Goal: Task Accomplishment & Management: Manage account settings

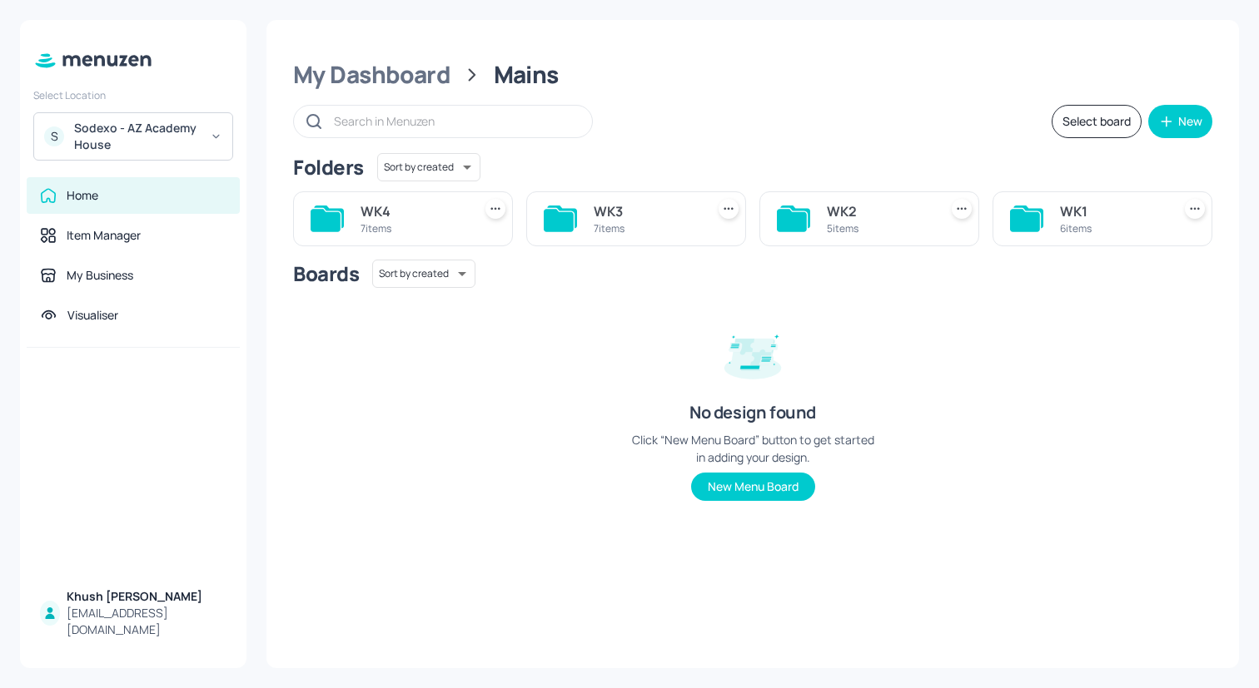
click at [221, 139] on icon at bounding box center [216, 137] width 12 height 12
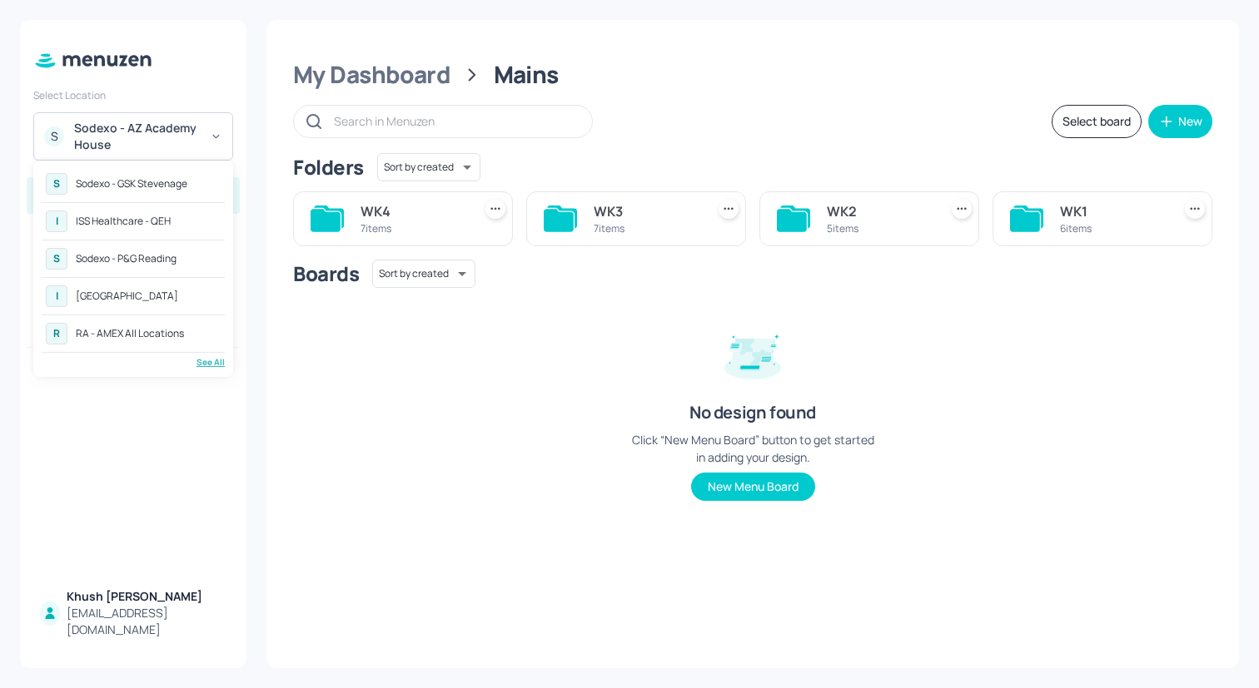
click at [203, 359] on div "See All" at bounding box center [133, 362] width 183 height 12
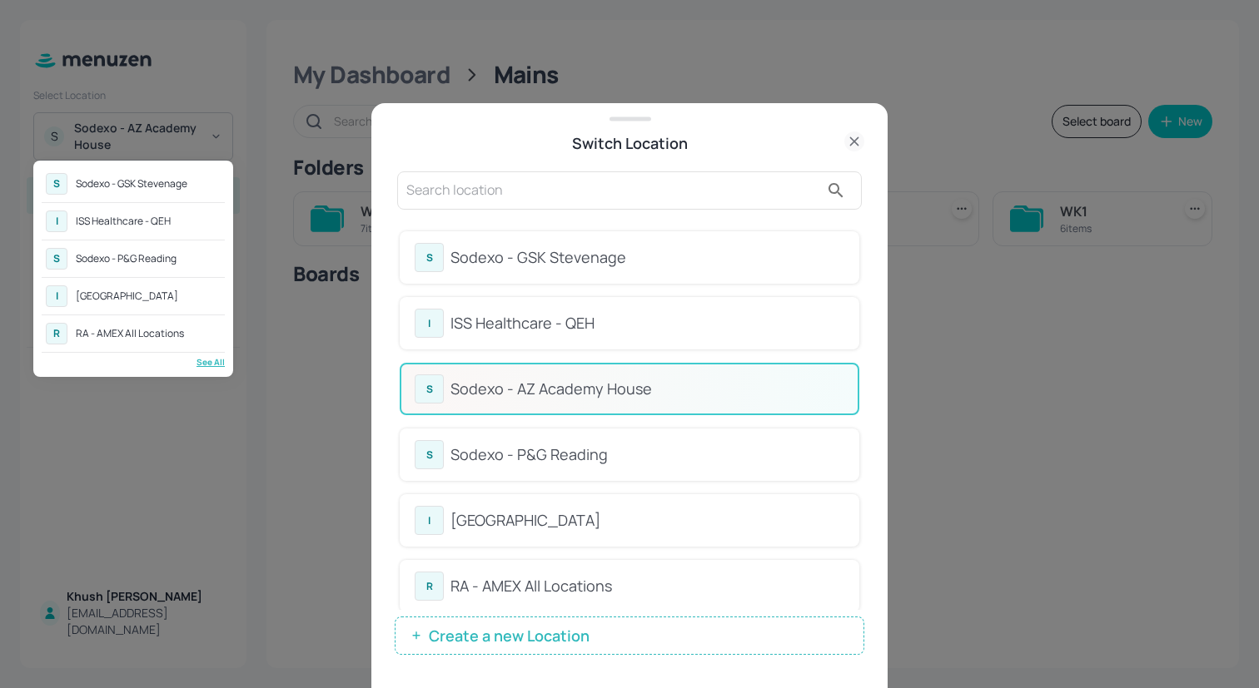
click at [863, 273] on div at bounding box center [629, 344] width 1259 height 688
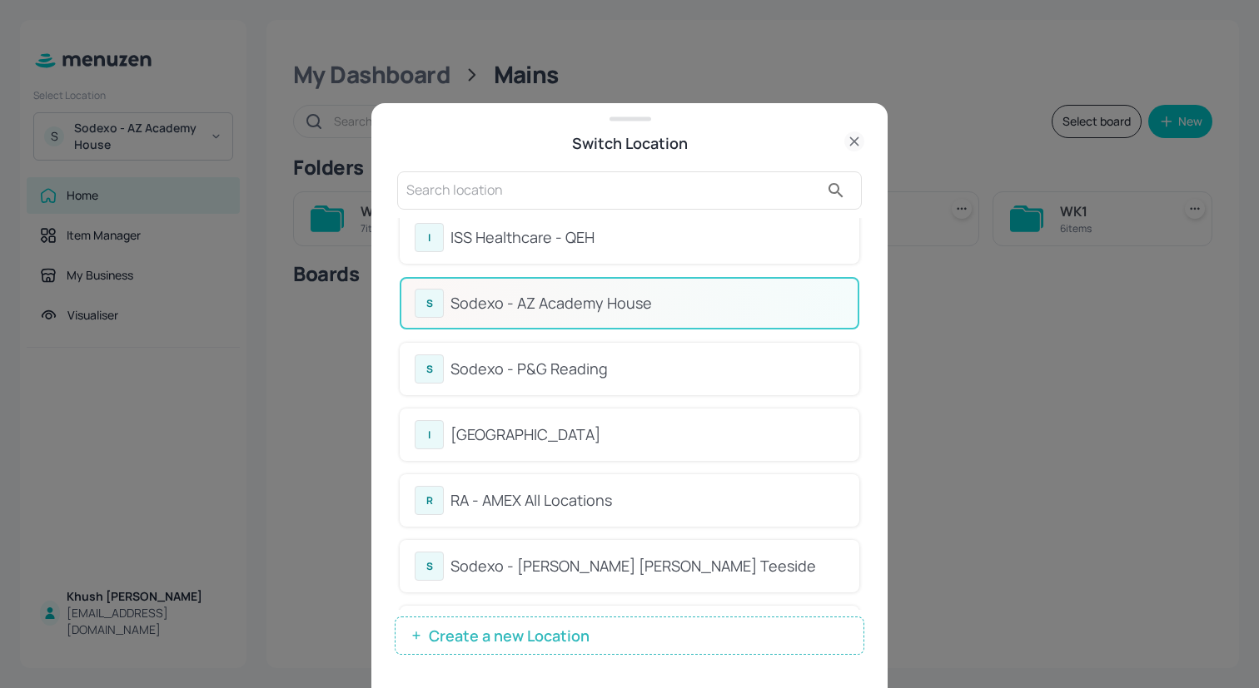
scroll to position [56, 0]
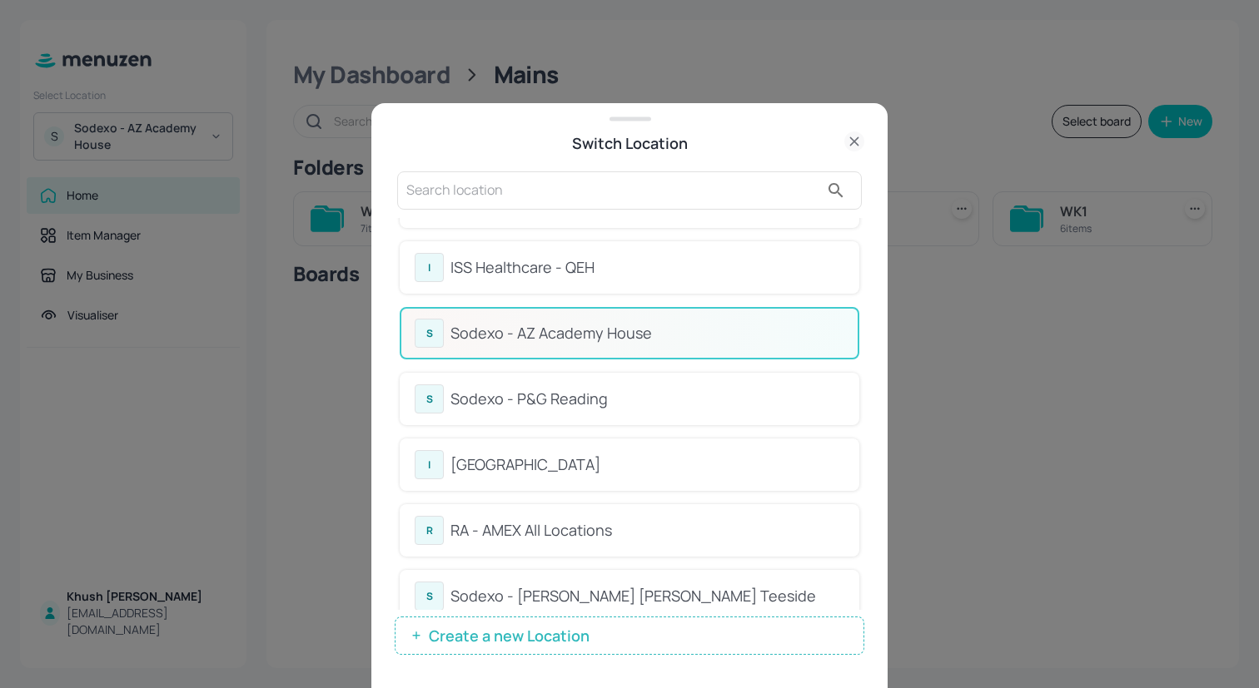
click at [726, 391] on div "Sodexo - P&G Reading" at bounding box center [647, 399] width 394 height 22
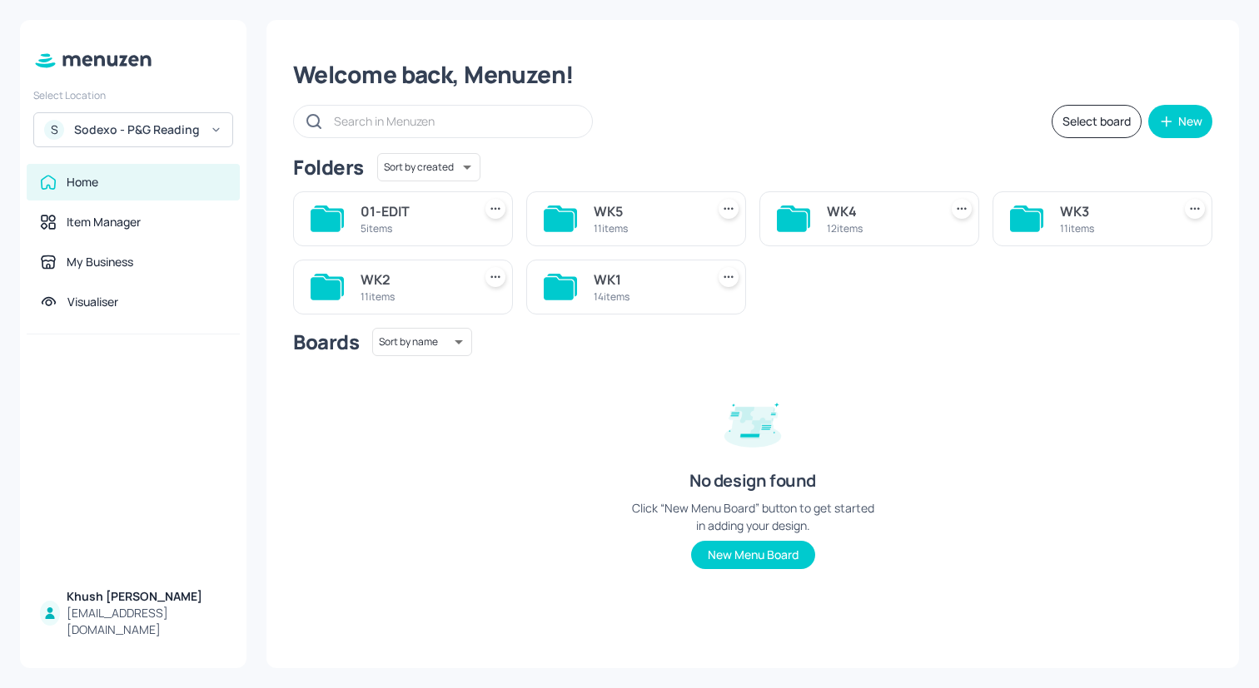
click at [831, 221] on div "12 items" at bounding box center [879, 228] width 105 height 14
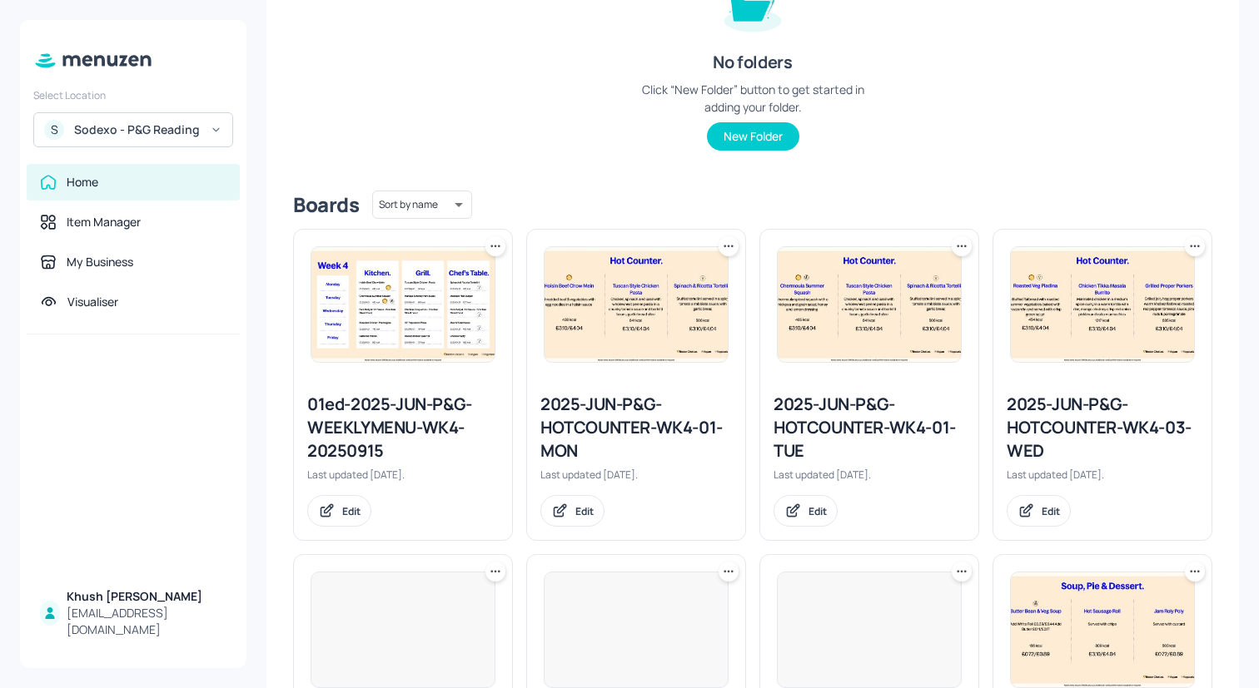
scroll to position [246, 0]
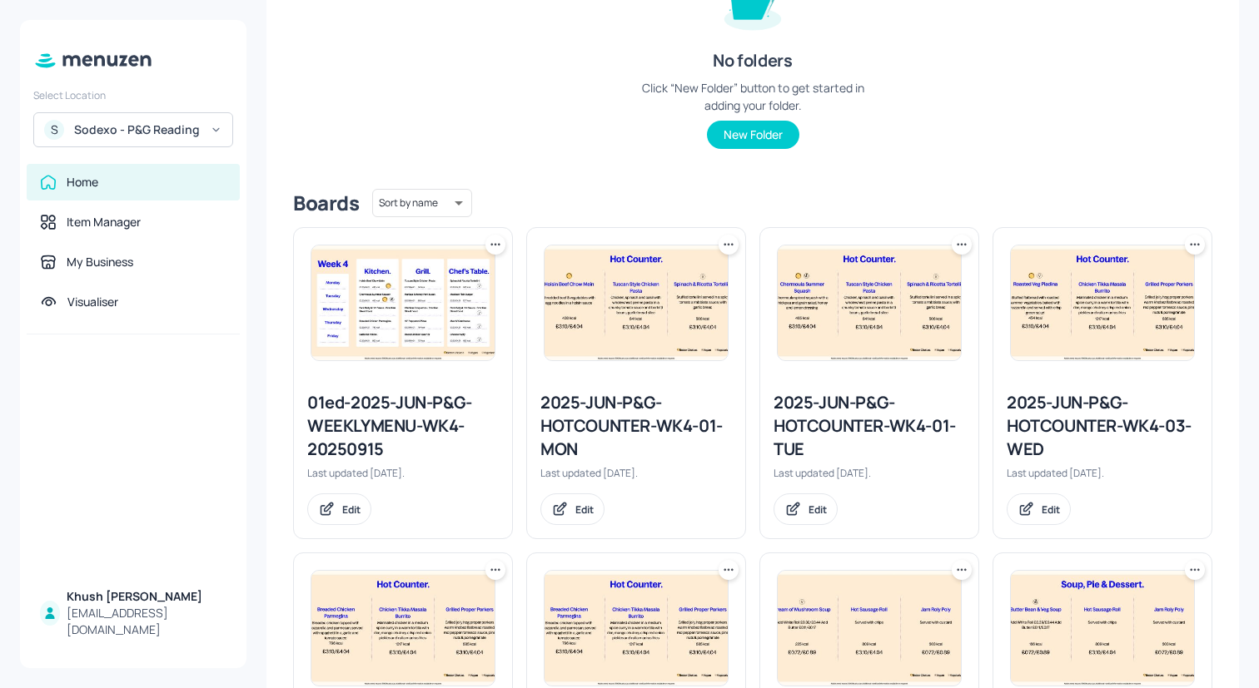
click at [493, 245] on icon at bounding box center [495, 244] width 17 height 17
click at [453, 367] on div "Delete" at bounding box center [431, 364] width 133 height 28
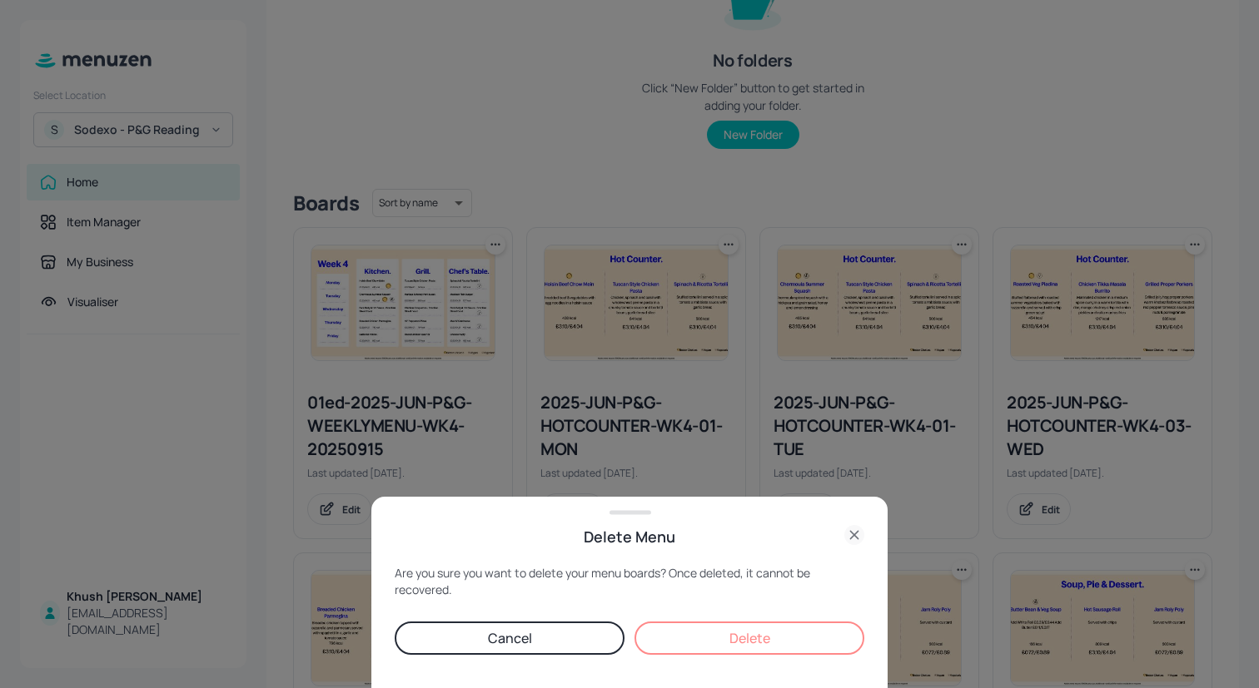
click at [741, 627] on button "Delete" at bounding box center [749, 638] width 230 height 33
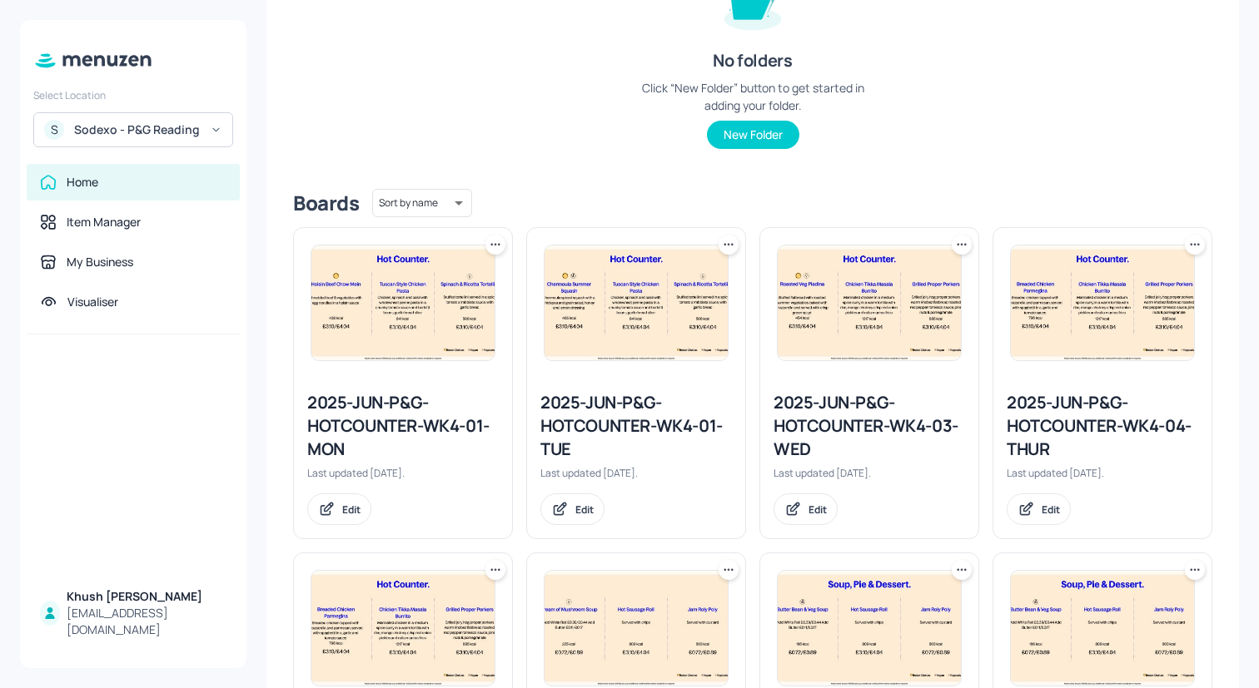
click at [370, 416] on div "2025-JUN-P&G-HOTCOUNTER-WK4-01-MON" at bounding box center [402, 426] width 191 height 70
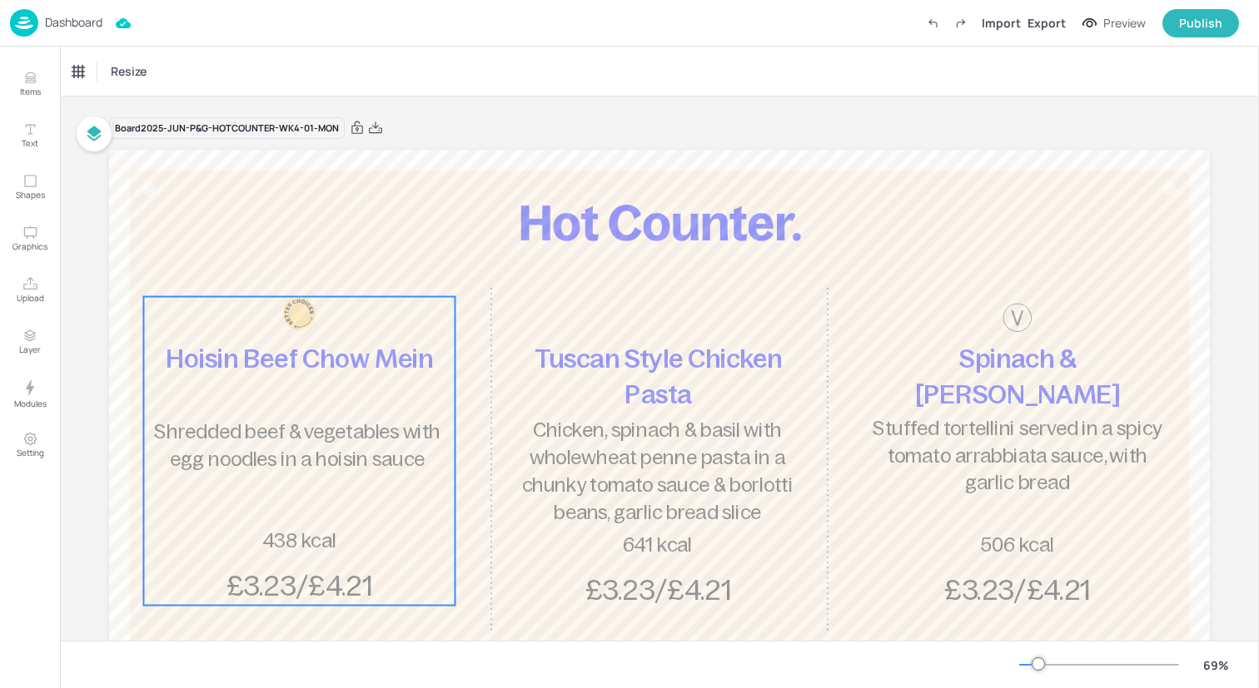
click at [378, 377] on div "Hoisin Beef Chow Mein Shredded beef & vegetables with egg noodles in a hoisin s…" at bounding box center [298, 451] width 311 height 309
click at [163, 66] on div "Hoisin Beef Chow Mein" at bounding box center [124, 71] width 105 height 15
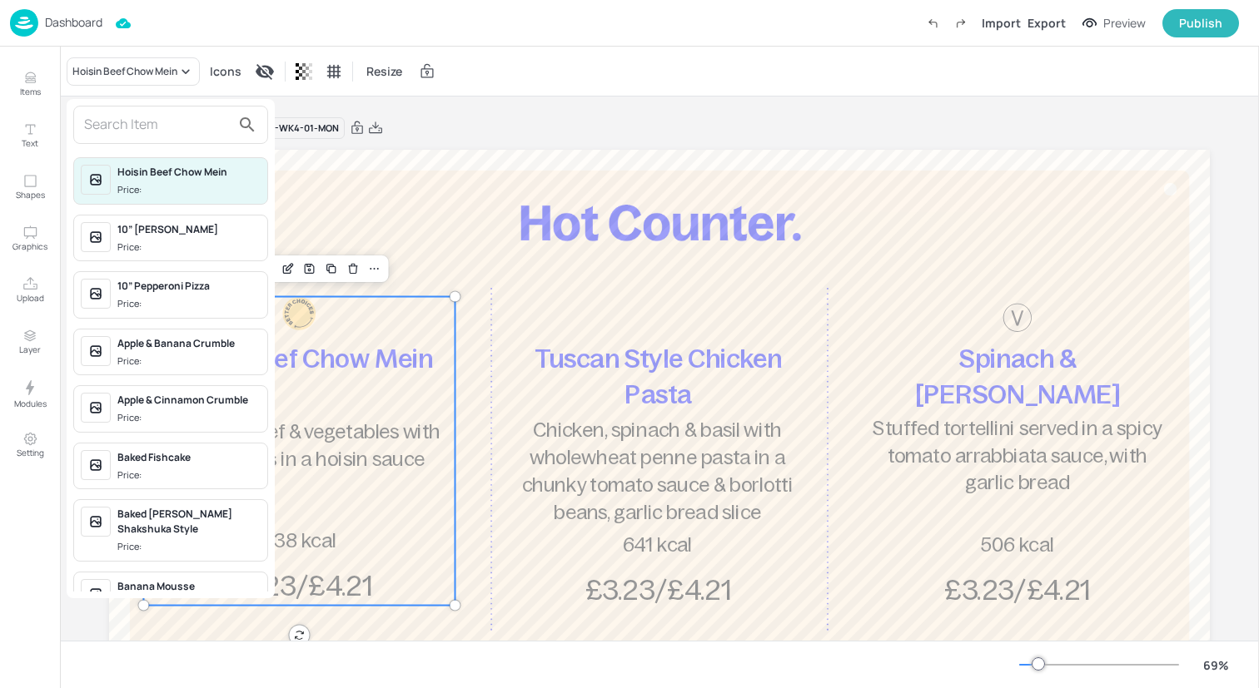
click at [171, 114] on input "text" at bounding box center [157, 125] width 147 height 27
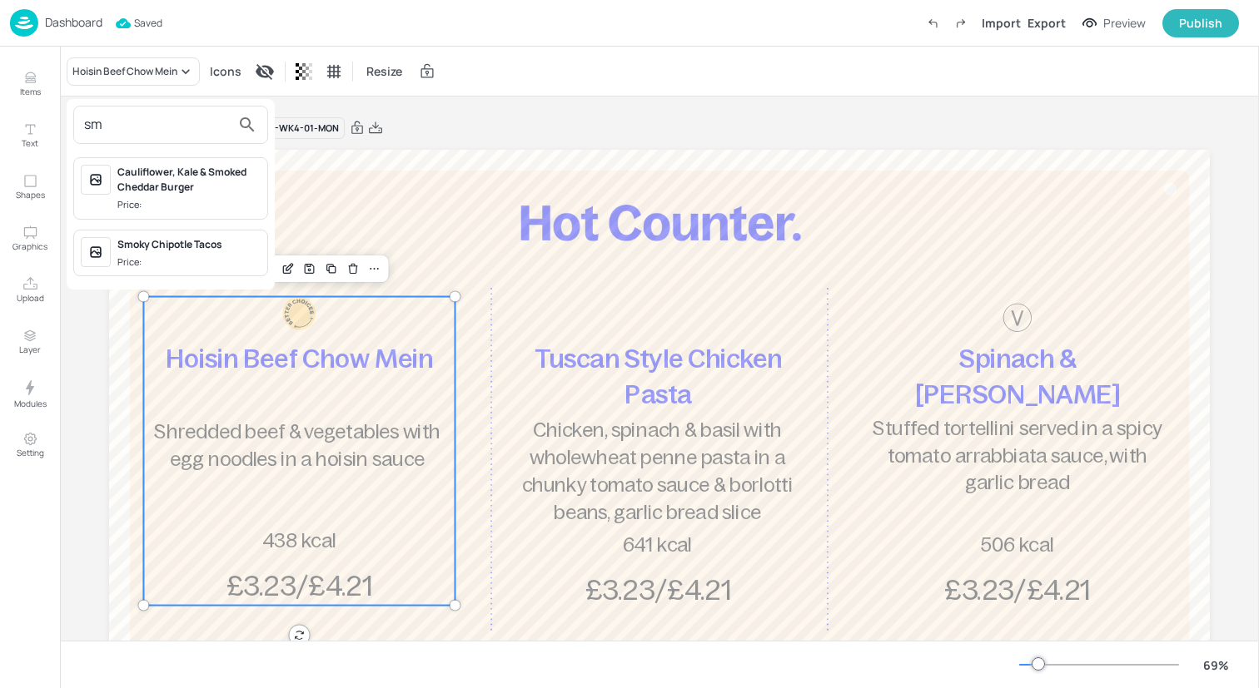
type input "s"
type input "p"
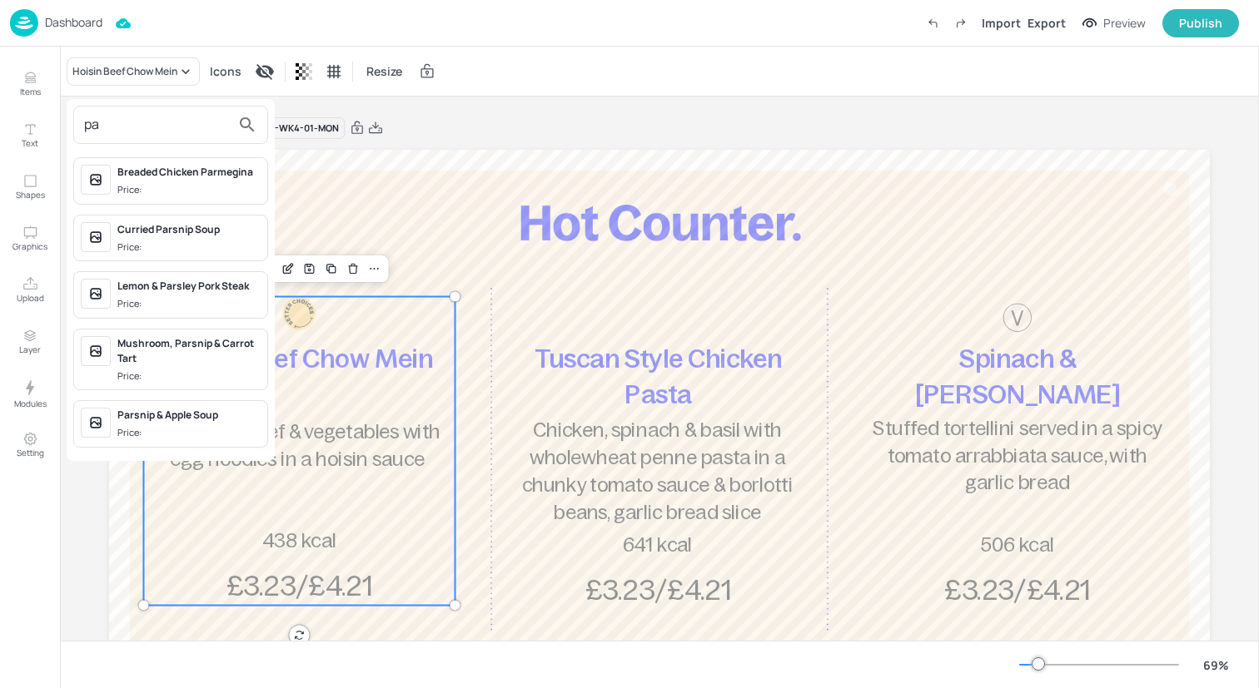
type input "p"
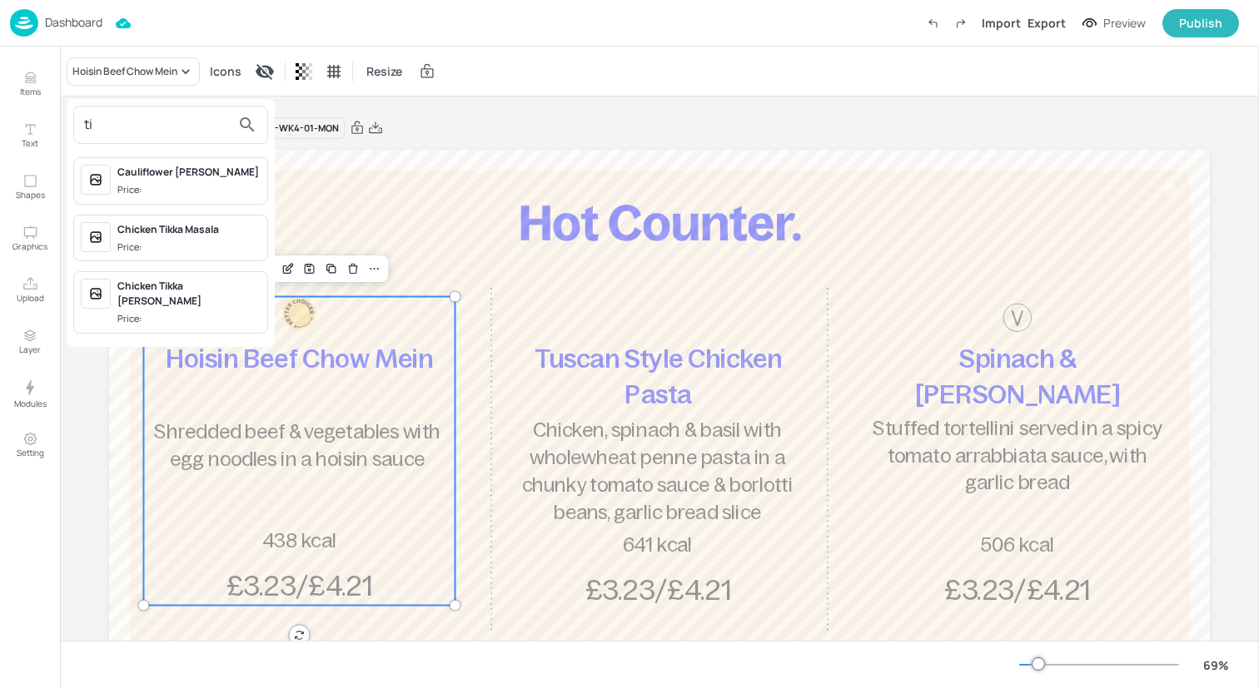
type input "t"
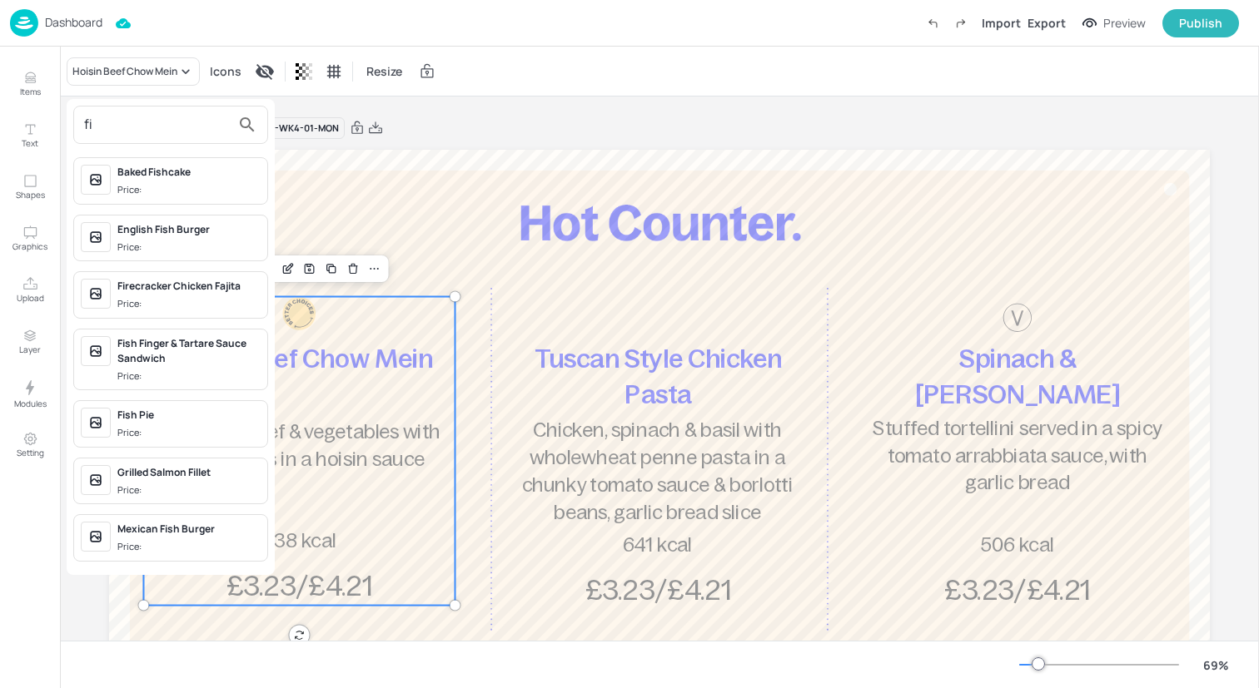
type input "f"
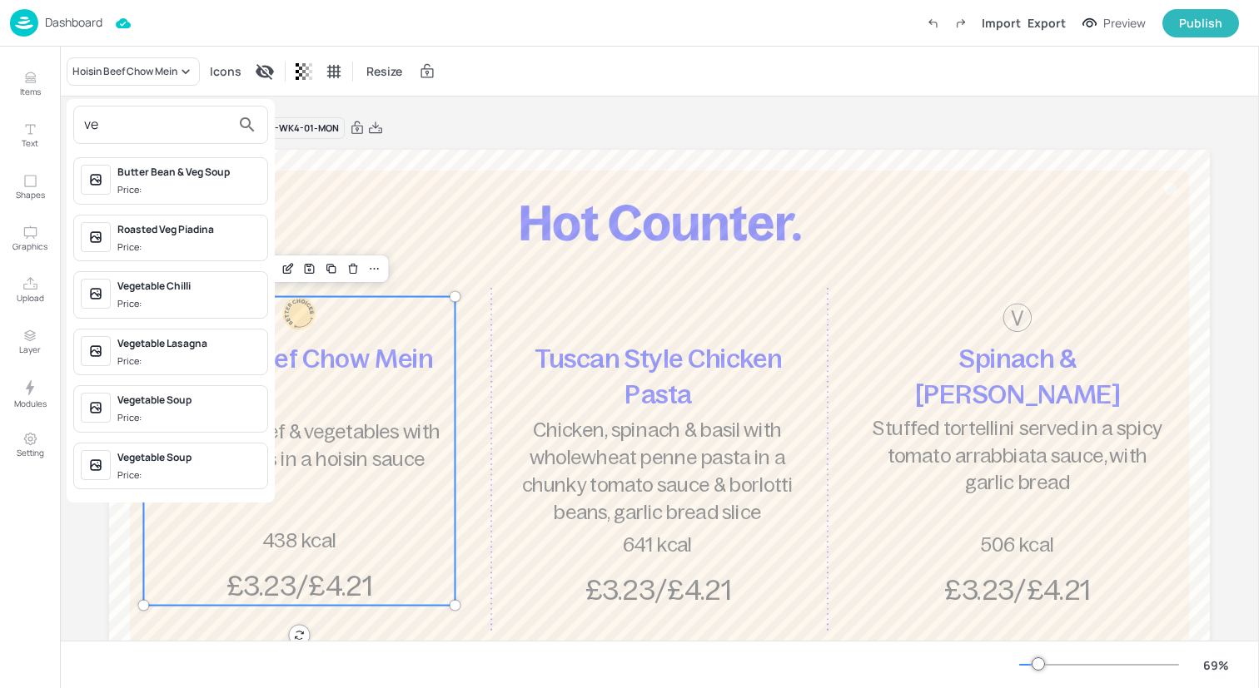
type input "v"
type input "r"
